Goal: Information Seeking & Learning: Understand process/instructions

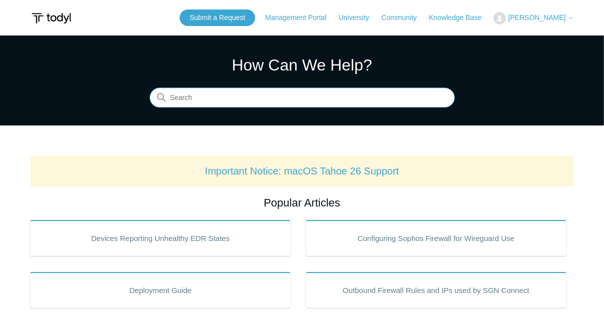
click at [220, 101] on input "Search" at bounding box center [302, 98] width 305 height 20
type input "upgrade"
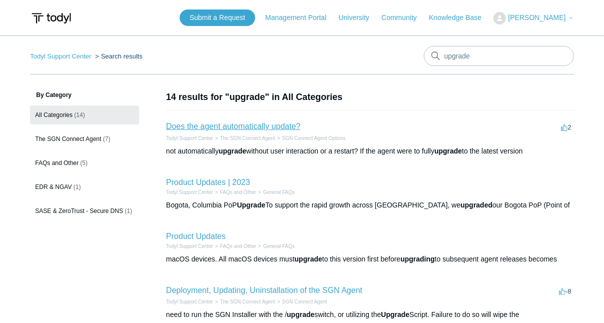
click at [228, 124] on link "Does the agent automatically update?" at bounding box center [233, 126] width 135 height 9
drag, startPoint x: 479, startPoint y: 55, endPoint x: 443, endPoint y: 59, distance: 35.7
click at [443, 59] on input "upgrade" at bounding box center [499, 56] width 150 height 20
type input "command line"
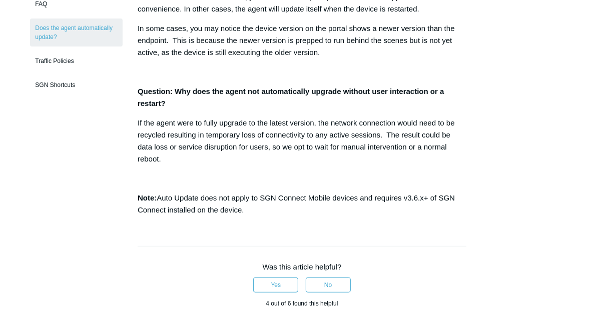
scroll to position [45, 0]
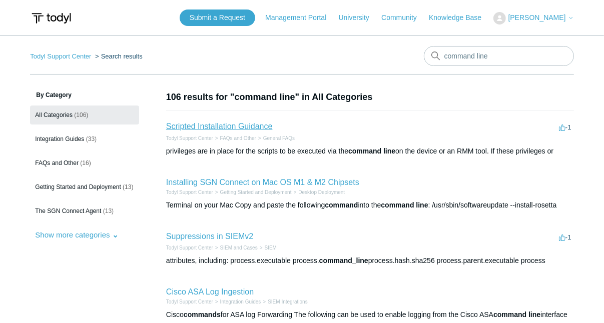
click at [235, 125] on link "Scripted Installation Guidance" at bounding box center [219, 126] width 107 height 9
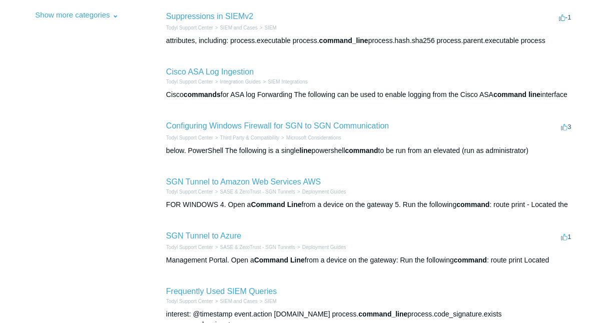
scroll to position [318, 0]
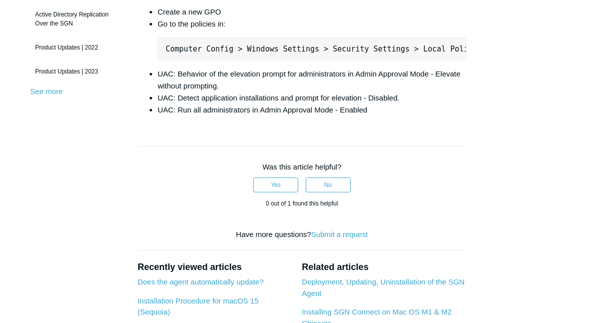
scroll to position [136, 0]
